Goal: Find specific page/section: Find specific page/section

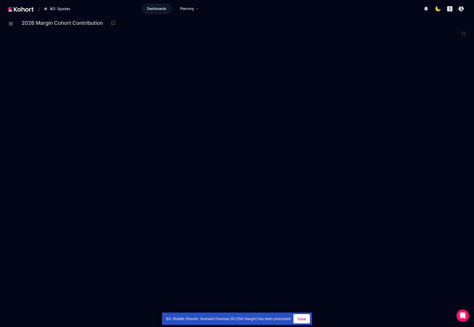
click at [22, 10] on img at bounding box center [20, 9] width 25 height 5
